Goal: Information Seeking & Learning: Learn about a topic

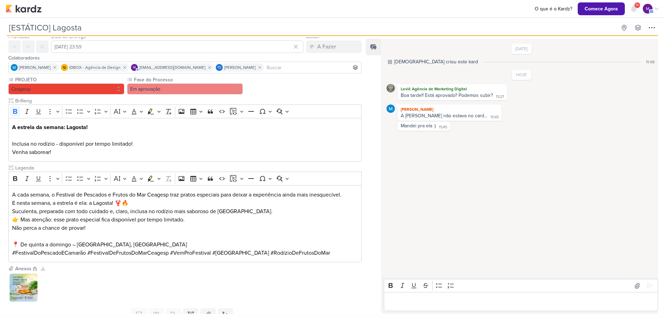
scroll to position [41, 0]
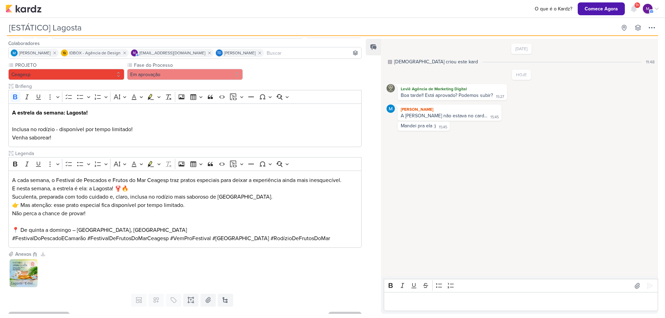
click at [26, 270] on img at bounding box center [24, 274] width 28 height 28
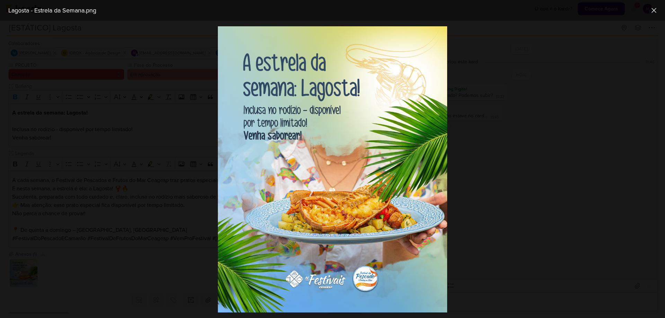
click at [527, 173] on div at bounding box center [332, 170] width 665 height 298
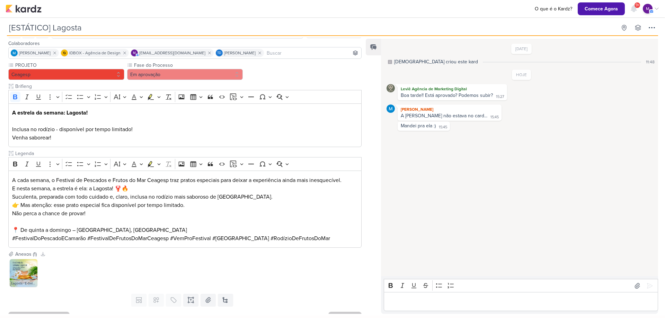
click at [439, 298] on p "Editor editing area: main" at bounding box center [521, 302] width 267 height 8
click at [648, 284] on icon at bounding box center [650, 285] width 5 height 5
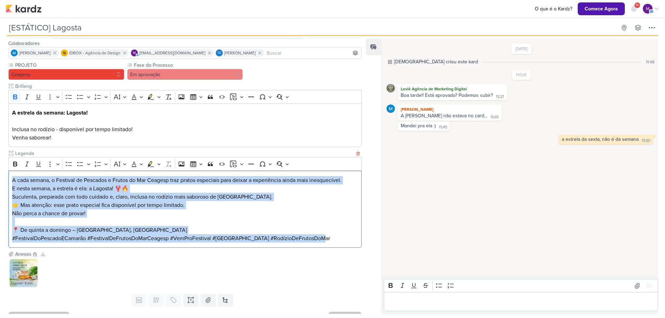
drag, startPoint x: 11, startPoint y: 179, endPoint x: 326, endPoint y: 246, distance: 322.0
click at [326, 246] on div "A cada semana, o Festival de Pescados e Frutos do Mar Ceagesp traz pratos espec…" at bounding box center [184, 209] width 353 height 77
copy div "A cada semana, o Festival de Pescados e Frutos do Mar Ceagesp traz pratos espec…"
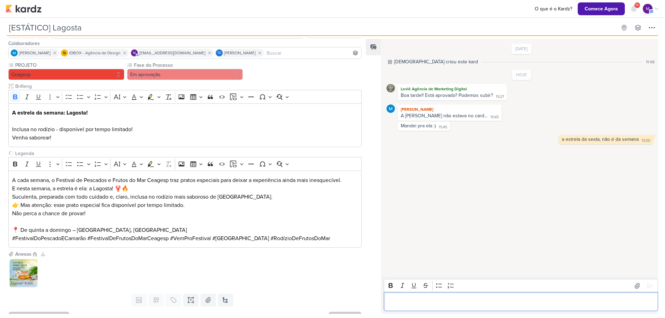
click at [522, 306] on p "Editor editing area: main" at bounding box center [521, 302] width 267 height 8
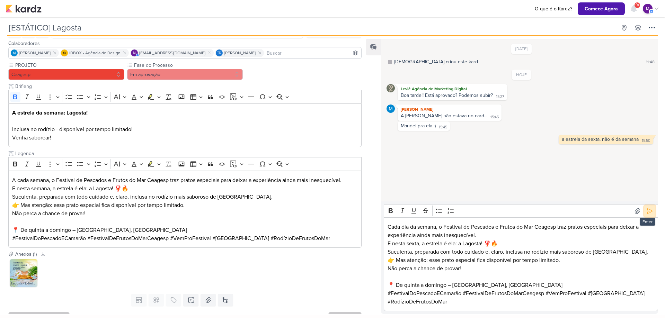
click at [647, 208] on icon at bounding box center [650, 211] width 7 height 7
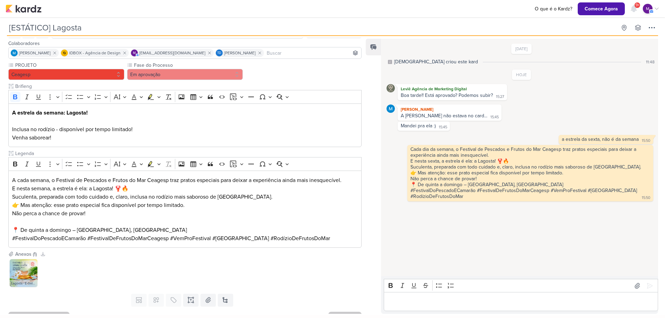
click at [33, 273] on img at bounding box center [24, 274] width 28 height 28
click at [456, 302] on p "Editor editing area: main" at bounding box center [521, 302] width 267 height 8
